Goal: Task Accomplishment & Management: Complete application form

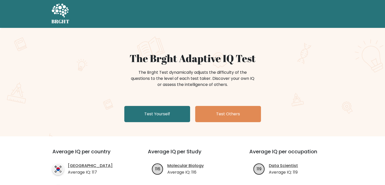
click at [156, 119] on link "Test Yourself" at bounding box center [157, 114] width 66 height 16
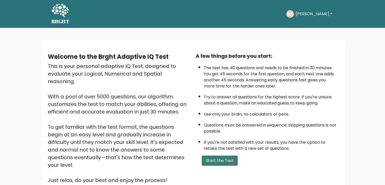
click at [210, 156] on button "Start the Test" at bounding box center [220, 161] width 36 height 10
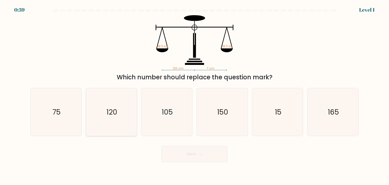
click at [118, 113] on icon "120" at bounding box center [112, 112] width 48 height 48
click at [195, 95] on input "b. 120" at bounding box center [195, 94] width 0 height 3
radio input "true"
click at [173, 152] on button "Next" at bounding box center [195, 154] width 66 height 16
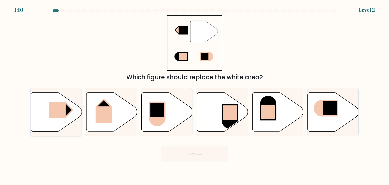
click at [57, 106] on rect at bounding box center [57, 110] width 17 height 16
click at [195, 95] on input "a." at bounding box center [195, 94] width 0 height 3
radio input "true"
click at [179, 149] on button "Next" at bounding box center [195, 154] width 66 height 16
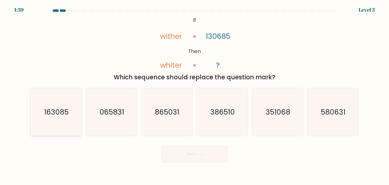
click at [77, 94] on icon "163085" at bounding box center [56, 112] width 48 height 48
click at [195, 94] on input "a. 163085" at bounding box center [195, 94] width 0 height 3
radio input "true"
click at [179, 145] on div "Next" at bounding box center [194, 152] width 335 height 20
click at [181, 148] on button "Next" at bounding box center [195, 154] width 66 height 16
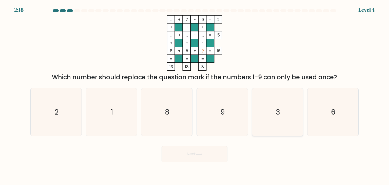
click at [267, 118] on icon "3" at bounding box center [278, 112] width 48 height 48
click at [195, 95] on input "e. 3" at bounding box center [195, 94] width 0 height 3
radio input "true"
click at [224, 152] on button "Next" at bounding box center [195, 154] width 66 height 16
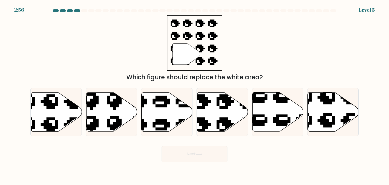
click at [220, 138] on form "a." at bounding box center [194, 85] width 389 height 153
click at [223, 127] on icon at bounding box center [222, 112] width 51 height 39
click at [195, 95] on input "d." at bounding box center [195, 94] width 0 height 3
radio input "true"
click at [210, 151] on button "Next" at bounding box center [195, 154] width 66 height 16
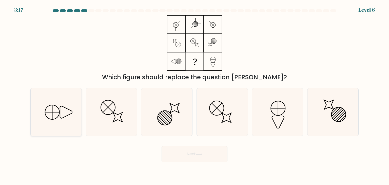
click at [61, 132] on icon at bounding box center [56, 112] width 48 height 48
click at [195, 95] on input "a." at bounding box center [195, 94] width 0 height 3
radio input "true"
click at [186, 164] on body "3:17 Level 6" at bounding box center [194, 92] width 389 height 185
click at [186, 159] on button "Next" at bounding box center [195, 154] width 66 height 16
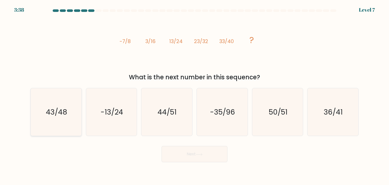
click at [65, 99] on icon "43/48" at bounding box center [56, 112] width 48 height 48
click at [195, 95] on input "a. 43/48" at bounding box center [195, 94] width 0 height 3
radio input "true"
click at [176, 152] on button "Next" at bounding box center [195, 154] width 66 height 16
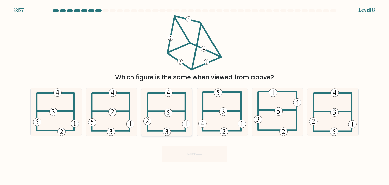
click at [170, 132] on 116 at bounding box center [167, 132] width 8 height 8
click at [195, 95] on input "c." at bounding box center [195, 94] width 0 height 3
radio input "true"
click at [172, 150] on button "Next" at bounding box center [195, 154] width 66 height 16
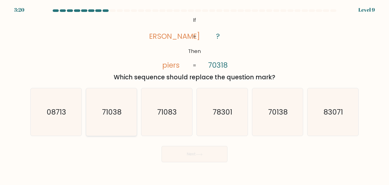
click at [117, 121] on icon "71038" at bounding box center [112, 112] width 48 height 48
click at [195, 95] on input "b. 71038" at bounding box center [195, 94] width 0 height 3
radio input "true"
click at [182, 153] on button "Next" at bounding box center [195, 154] width 66 height 16
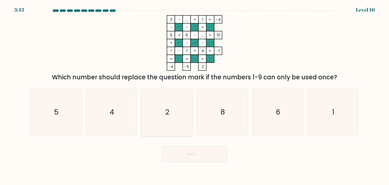
click at [170, 120] on icon "2" at bounding box center [167, 112] width 48 height 48
click at [195, 95] on input "c. 2" at bounding box center [195, 94] width 0 height 3
radio input "true"
click at [178, 147] on button "Next" at bounding box center [195, 154] width 66 height 16
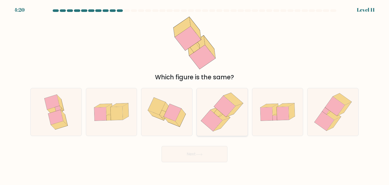
click at [215, 132] on icon at bounding box center [222, 112] width 47 height 48
click at [195, 95] on input "d." at bounding box center [195, 94] width 0 height 3
radio input "true"
click at [202, 154] on icon at bounding box center [199, 154] width 6 height 2
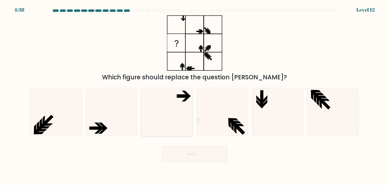
click at [183, 126] on icon at bounding box center [167, 112] width 48 height 48
click at [195, 95] on input "c." at bounding box center [195, 94] width 0 height 3
radio input "true"
click at [185, 147] on button "Next" at bounding box center [195, 154] width 66 height 16
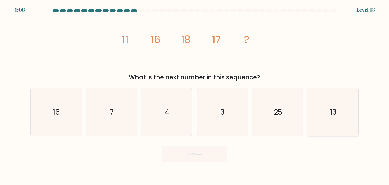
click at [329, 116] on icon "13" at bounding box center [333, 112] width 48 height 48
click at [195, 95] on input "f. 13" at bounding box center [195, 94] width 0 height 3
radio input "true"
click at [209, 159] on button "Next" at bounding box center [195, 154] width 66 height 16
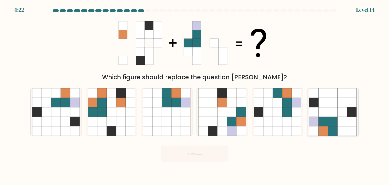
click at [329, 125] on icon at bounding box center [333, 122] width 10 height 10
click at [195, 95] on input "f." at bounding box center [195, 94] width 0 height 3
radio input "true"
click at [191, 158] on button "Next" at bounding box center [195, 154] width 66 height 16
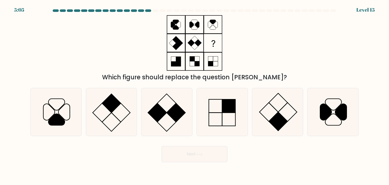
click at [289, 158] on div "Next" at bounding box center [194, 152] width 335 height 20
click at [290, 113] on icon at bounding box center [278, 112] width 48 height 48
click at [195, 95] on input "e." at bounding box center [195, 94] width 0 height 3
radio input "true"
click at [211, 153] on button "Next" at bounding box center [195, 154] width 66 height 16
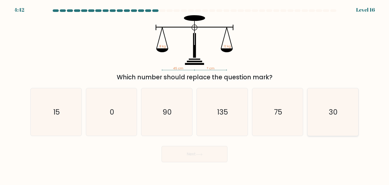
click at [340, 133] on icon "30" at bounding box center [333, 112] width 48 height 48
click at [195, 95] on input "f. 30" at bounding box center [195, 94] width 0 height 3
radio input "true"
click at [219, 155] on button "Next" at bounding box center [195, 154] width 66 height 16
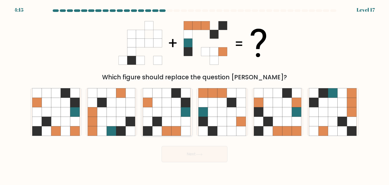
click at [180, 104] on icon at bounding box center [177, 103] width 10 height 10
click at [195, 95] on input "c." at bounding box center [195, 94] width 0 height 3
radio input "true"
click at [217, 151] on button "Next" at bounding box center [195, 154] width 66 height 16
